Goal: Find specific page/section: Find specific page/section

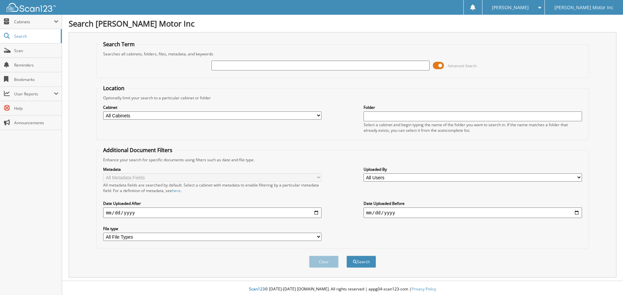
click at [216, 65] on input "text" at bounding box center [320, 66] width 218 height 10
type input "154313"
click at [358, 264] on button "Search" at bounding box center [361, 262] width 30 height 12
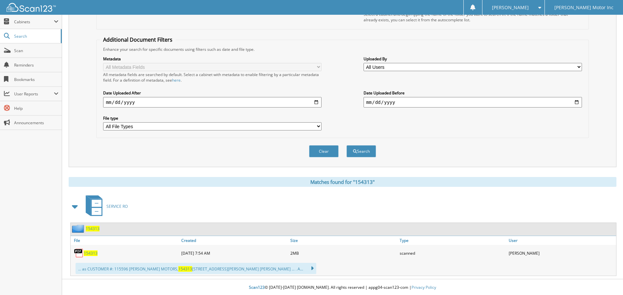
scroll to position [112, 0]
click at [92, 253] on span "154313" at bounding box center [91, 253] width 14 height 6
